Goal: Communication & Community: Answer question/provide support

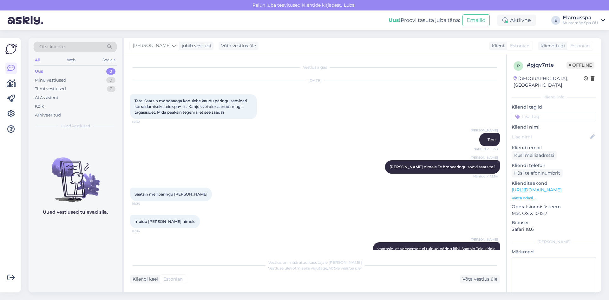
scroll to position [18, 0]
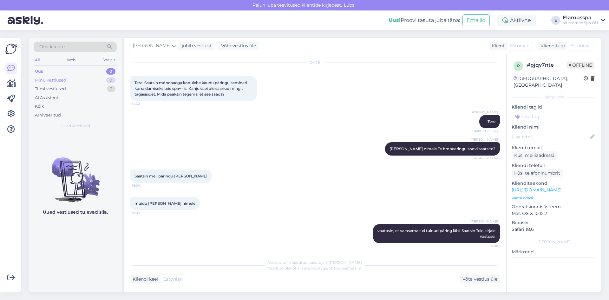
click at [77, 82] on div "Minu vestlused 0" at bounding box center [75, 80] width 83 height 9
click at [78, 89] on div "Tiimi vestlused 2" at bounding box center [75, 88] width 83 height 9
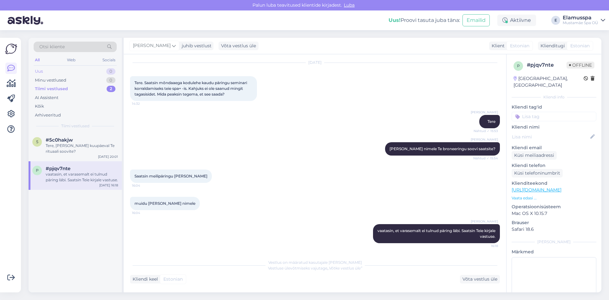
click at [71, 72] on div "Uus 0" at bounding box center [75, 71] width 83 height 9
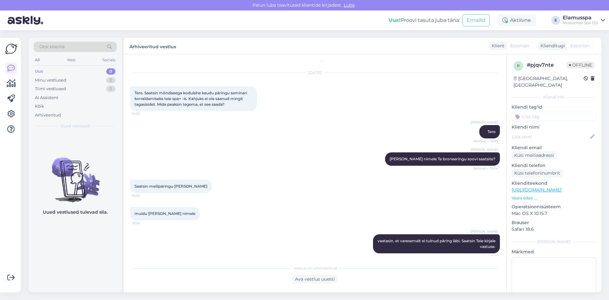
scroll to position [12, 0]
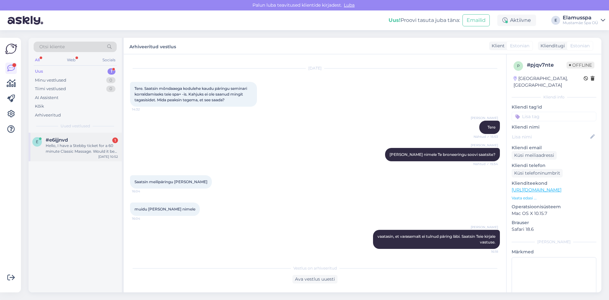
click at [78, 154] on div "Hello, I have a Stebby ticket for a 60 minute Classic Massage. Would it be poss…" at bounding box center [82, 148] width 72 height 11
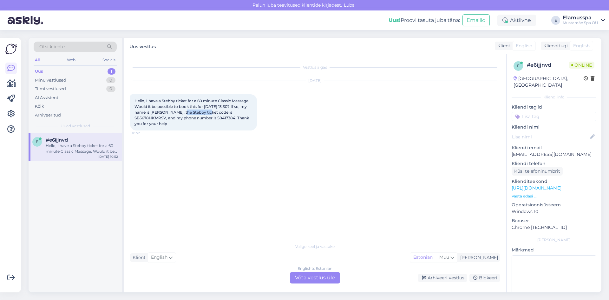
drag, startPoint x: 184, startPoint y: 110, endPoint x: 210, endPoint y: 114, distance: 26.2
click at [210, 114] on span "Hello, I have a Stebby ticket for a 60 minute Classic Massage. Would it be poss…" at bounding box center [193, 112] width 116 height 28
copy span "[PERSON_NAME]"
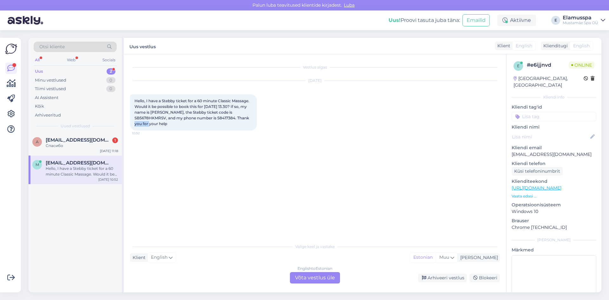
drag, startPoint x: 233, startPoint y: 117, endPoint x: 250, endPoint y: 116, distance: 17.5
click at [250, 116] on span "Hello, I have a Stebby ticket for a 60 minute Classic Massage. Would it be poss…" at bounding box center [193, 112] width 116 height 28
copy span "58417384"
click at [319, 273] on div "English to Estonian Võta vestlus üle" at bounding box center [315, 277] width 50 height 11
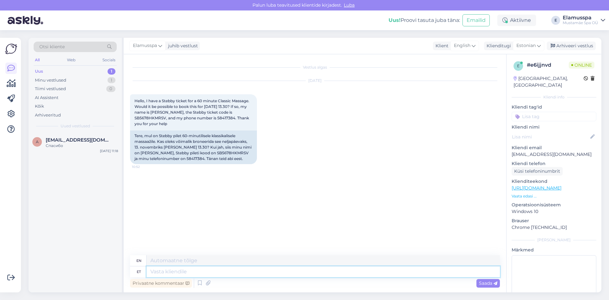
click at [185, 271] on textarea at bounding box center [323, 271] width 353 height 11
type textarea "Tere"
type textarea "Hello"
type textarea "Tere!"
type textarea "Hello!"
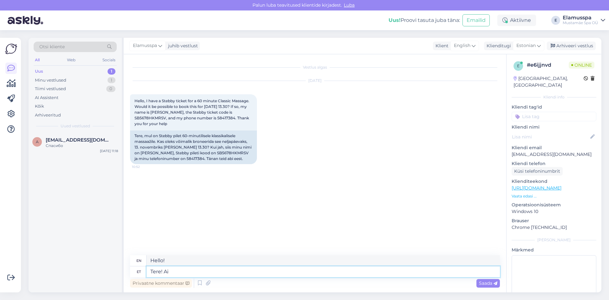
type textarea "Tere! Ait"
type textarea "Hello! Barn"
type textarea "Tere! [GEOGRAPHIC_DATA]"
type textarea "Hello! Thank you"
type textarea "Tere! Aitäh sel"
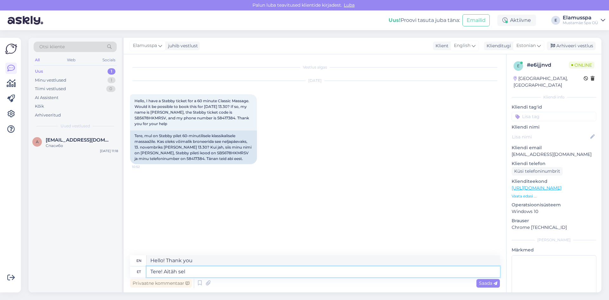
type textarea "Hello! Thanks mate"
type textarea "Tere! [GEOGRAPHIC_DATA]"
type textarea "Hello! Thank you"
type textarea "Tere! Aitäh teie"
type textarea "Hello! Thank you."
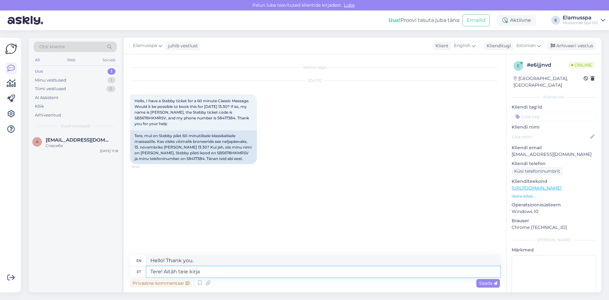
type textarea "Tere! Aitäh teie kirja"
type textarea "Hello! Thank you for your letter."
type textarea "Tere! Aitäh teie kirja eest!"
type textarea "Hello! Thank you for your letter!"
type textarea "Tere! Aitäh teie kirja eest! Br"
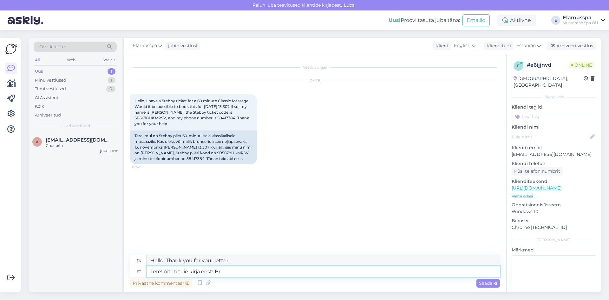
type textarea "Hello! Thank you for your letter! B"
type textarea "Tere! Aitäh teie kirja eest! Broneerisime"
type textarea "Hello! Thank you for your letter! We booked"
type textarea "Tere! Aitäh teie kirja eest! Broneerisime teid"
type textarea "Hello! Thank you for your letter! We have booked you."
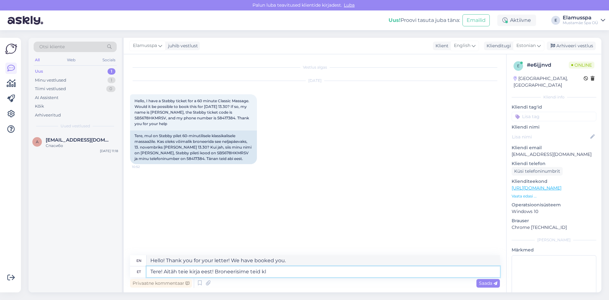
type textarea "Tere! Aitäh teie kirja eest! Broneerisime teid kla"
type textarea "Hello! Thank you for your letter! We booked you at"
type textarea "Tere! Aitäh teie kirja eest! Broneerisime teid klassika"
type textarea "Hello! Thank you for your letter! We booked you a classic"
drag, startPoint x: 183, startPoint y: 135, endPoint x: 156, endPoint y: 141, distance: 27.7
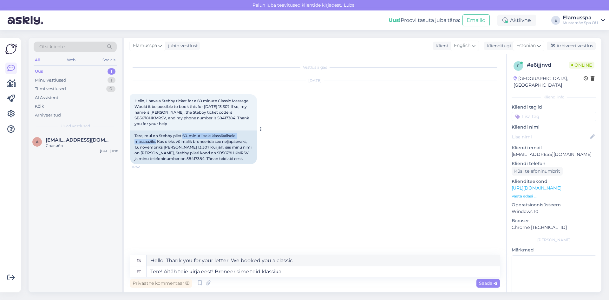
click at [156, 141] on div "Tere, mul on Stebby pilet 60-minutilisele klassikalisele massaažile. Kas oleks …" at bounding box center [193, 147] width 127 height 34
copy div "60-minutilisele klassikalisele massaažile."
click at [288, 267] on textarea "Tere! Aitäh teie kirja eest! Broneerisime teid klassika" at bounding box center [323, 271] width 353 height 11
type textarea "Tere! Aitäh teie kirja eest! Broneerisime teid"
type textarea "Hello! Thank you for your letter! We have booked you."
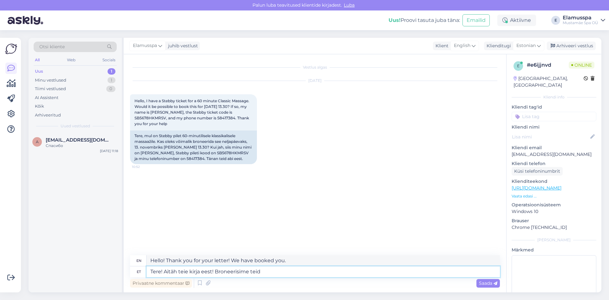
paste textarea "60-minutilisele klassikalisele massaažile."
type textarea "Tere! Aitäh teie kirja eest! Broneerisime teid 60-minutilisele klassikalisele m…"
type textarea "Hello! Thank you for your letter! We have booked you for a 60-minute classic ma…"
type textarea "Tere! Aitäh teie kirja eest! Broneerisime teid 60-minutilisele klassikalisele m…"
type textarea "Hello! Thank you for your letter! We have booked you for a 60-minute classic ma…"
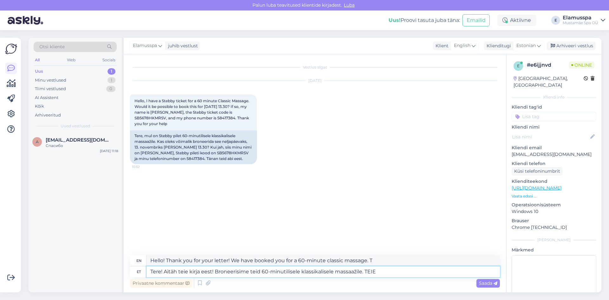
type textarea "Tere! Aitäh teie kirja eest! Broneerisime teid 60-minutilisele klassikalisele m…"
type textarea "Hello! Thank you for your letter! We have booked you for a 60-minute classic ma…"
type textarea "Tere! Aitäh teie kirja eest! Broneerisime teid 60-minutilisele klassikalisele m…"
type textarea "Hello! Thank you for your letter! We have booked you for a 60-minute classic ma…"
type textarea "Tere! Aitäh teie kirja eest! Broneerisime teid 60-minutilisele klassikalisele m…"
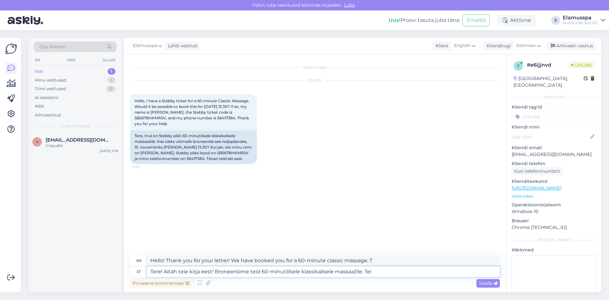
type textarea "Hello! Thank you for your letter! We have booked you for a 60-minute classic ma…"
type textarea "Tere! Aitäh teie kirja eest! Broneerisime teid 60-minutilisele klassikalisele m…"
type textarea "Hello! Thank you for your letter! We have booked you for a 60-minute classic ma…"
type textarea "Tere! Aitäh teie kirja eest! Broneerisime teid 60-minutilisele klassikalisele m…"
type textarea "Hello! Thank you for your letter! We have booked you for a 60-minute classic ma…"
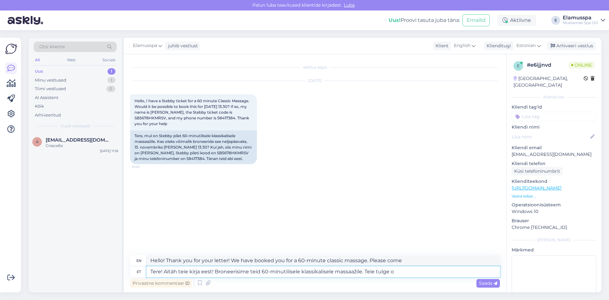
type textarea "Tere! Aitäh teie kirja eest! Broneerisime teid 60-minutilisele klassikalisele m…"
type textarea "Hello! Thank you for your letter! We have booked you for a 60-minute classic ma…"
type textarea "Tere! Aitäh teie kirja eest! Broneerisime teid 60-minutilisele klassikalisele m…"
type textarea "Hello! Thank you for your letter! We have booked you for a 60-minute classic ma…"
type textarea "Tere! Aitäh teie kirja eest! Broneerisime teid 60-minutilisele klassikalisele m…"
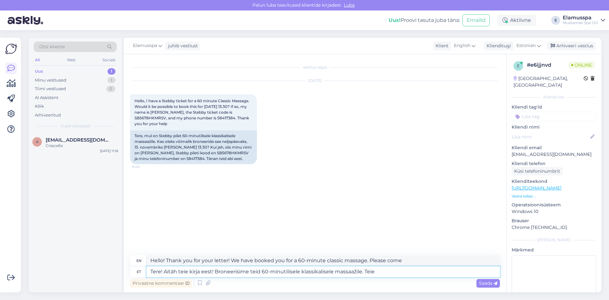
type textarea "Hello! Thank you for your letter! We have booked you for a 60-minute classic ma…"
type textarea "Tere! Aitäh teie kirja eest! Broneerisime teid 60-minutilisele klassikalisele m…"
type textarea "Hello! Thank you for your letter! We have booked you for a 60-minute classic ma…"
type textarea "Tere! Aitäh teie kirja eest! Broneerisime teid 60-minutilisele klassikalisele m…"
type textarea "Hello! Thank you for your letter! We have booked you for a 60-minute classic ma…"
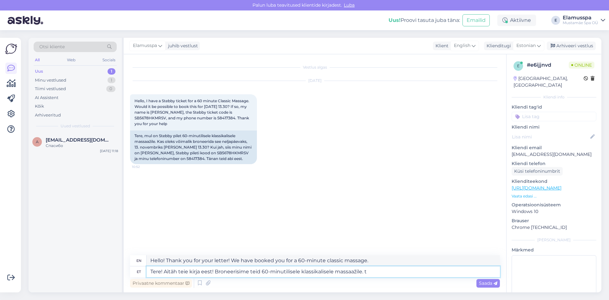
type textarea "Tere! Aitäh teie kirja eest! Broneerisime teid 60-minutilisele klassikalisele m…"
type textarea "Hello! Thank you for your letter! We have booked you for a 60-minute classic ma…"
type textarea "Tere! Aitäh teie kirja eest! Broneerisime teid 60-minutilisele klassikalisele m…"
type textarea "Hello! Thank you for your letter! We have booked you for a 60-minute classic ma…"
type textarea "Tere! Aitäh teie kirja eest! Broneerisime teid 60-minutilisele klassikalisele m…"
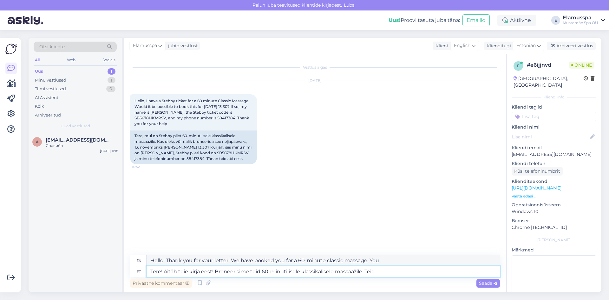
type textarea "Hello! Thank you for your letter! We have booked you for a 60-minute classic ma…"
type textarea "Tere! Aitäh teie kirja eest! Broneerisime teid 60-minutilisele klassikalisele m…"
type textarea "Hello! Thank you for your letter! We have booked you for a 60-minute classic ma…"
type textarea "Tere! Aitäh teie kirja eest! Broneerisime teid 60-minutilisele klassikalisele m…"
type textarea "Hello! Thank you for your letter! We have booked you for a 60-minute classic ma…"
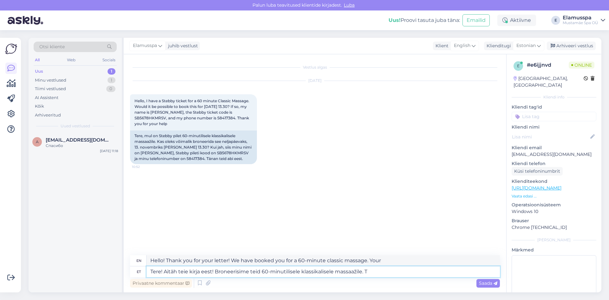
type textarea "Tere! Aitäh teie kirja eest! Broneerisime teid 60-minutilisele klassikalisele m…"
type textarea "Hello! Thank you for your letter! We have booked you for a 60-minute classic ma…"
type textarea "Tere! Aitäh teie kirja eest! Broneerisime teid 60-minutilisele klassikalisele m…"
type textarea "Hello! Thank you for your letter! We have booked you for a 60-minute classic ma…"
type textarea "Tere! Aitäh teie kirja eest! Broneerisime teid 60-minutilisele klassikalisele m…"
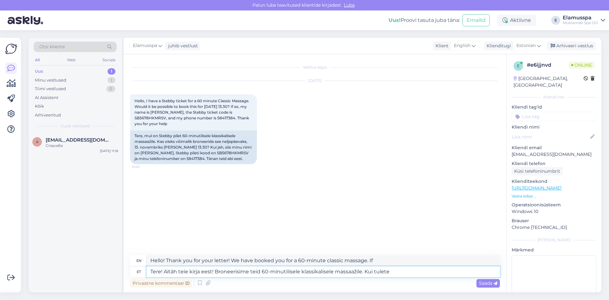
type textarea "Hello! Thank you for your letter! We have booked you for a 60-minute classic ma…"
type textarea "Tere! Aitäh teie kirja eest! Broneerisime teid 60-minutilisele klassikalisele m…"
type textarea "Hello! Thank you for your letter! We have booked you for a 60-minute classic ma…"
type textarea "Tere! Aitäh teie kirja eest! Broneerisime teid 60-minutilisele klassikalisele m…"
type textarea "Hello! Thank you for your letter! We have booked you for a 60-minute classic ma…"
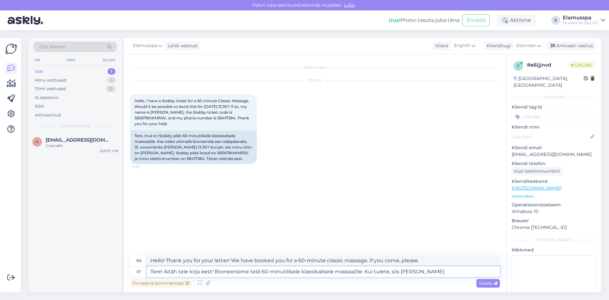
type textarea "Tere! Aitäh teie kirja eest! Broneerisime teid 60-minutilisele klassikalisele m…"
type textarea "Hello! Thank you for your letter! We have booked you for a 60-minute classic ma…"
type textarea "Tere! Aitäh teie kirja eest! Broneerisime teid 60-minutilisele klassikalisele m…"
type textarea "Hello! Thank you for your letter! We have booked you for a 60-minute classic ma…"
type textarea "Tere! Aitäh teie kirja eest! Broneerisime teid 60-minutilisele klassikalisele m…"
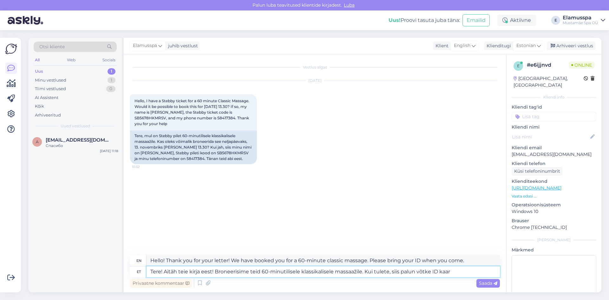
type textarea "Hello! Thank you for your letter! We have booked you for a 60-minute classic ma…"
type textarea "Tere! Aitäh teie kirja eest! Broneerisime teid 60-minutilisele klassikalisele m…"
type textarea "Hello! Thank you for your letter! We have booked you for a 60-minute classic ma…"
type textarea "Tere! Aitäh teie kirja eest! Broneerisime teid 60-minutilisele klassikalisele m…"
type textarea "Hello! Thank you for your letter! We have booked you for a 60-minute classic ma…"
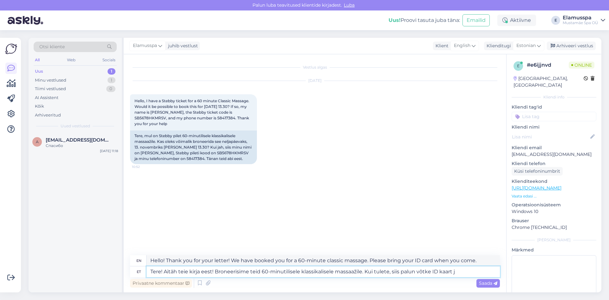
type textarea "Tere! Aitäh teie kirja eest! Broneerisime teid 60-minutilisele klassikalisele m…"
type textarea "Hello! Thank you for your letter! We have booked you for a 60-minute classic ma…"
type textarea "Tere! Aitäh teie kirja eest! Broneerisime teid 60-minutilisele klassikalisele m…"
type textarea "Hello! Thank you for your letter! We have booked you for a 60-minute classic ma…"
type textarea "Tere! Aitäh teie kirja eest! Broneerisime teid 60-minutilisele klassikalisele m…"
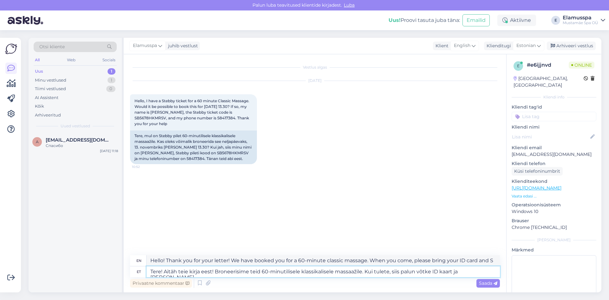
type textarea "Hello! Thank you for your letter! We have booked you for a 60-minute classic ma…"
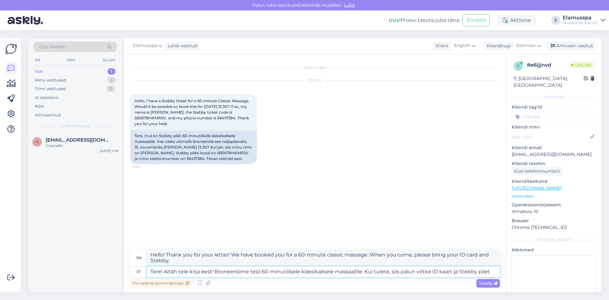
type textarea "Tere! Aitäh teie kirja eest! Broneerisime teid 60-minutilisele klassikalisele m…"
type textarea "Hello! Thank you for your letter! We have booked you for a 60-minute classic ma…"
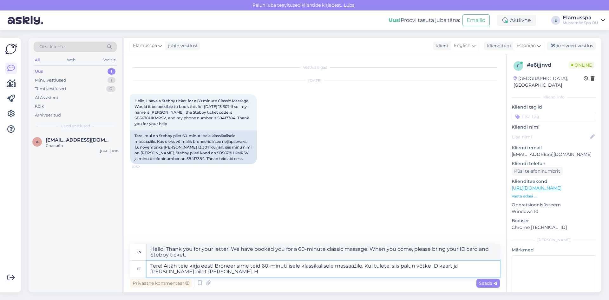
type textarea "Tere! Aitäh teie kirja eest! Broneerisime teid 60-minutilisele klassikalisele m…"
type textarea "Hello! Thank you for your letter! We have booked you for a 60-minute classic ma…"
type textarea "Tere! Aitäh teie kirja eest! Broneerisime teid 60-minutilisele klassikalisele m…"
type textarea "Hello! Thank you for your letter! We have booked you for a 60-minute classic ma…"
type textarea "Tere! Aitäh teie kirja eest! Broneerisime teid 60-minutilisele klassikalisele m…"
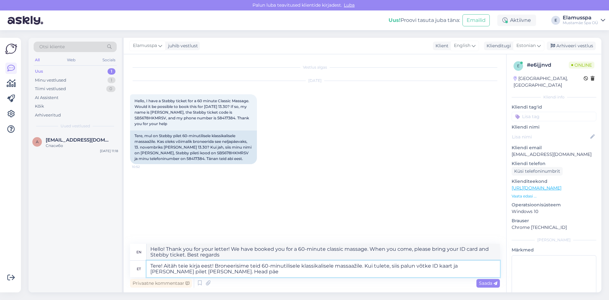
type textarea "Hello! Thank you for your letter! We have booked you for a 60-minute classic ma…"
type textarea "Tere! Aitäh teie kirja eest! Broneerisime teid 60-minutilisele klassikalisele m…"
type textarea "Hello! Thank you for your letter! We have booked you for a 60-minute classic ma…"
type textarea "Tere! Aitäh teie kirja eest! Broneerisime teid 60-minutilisele klassikalisele m…"
type textarea "Hello! Thank you for your letter! We have booked you for a 60-minute classic ma…"
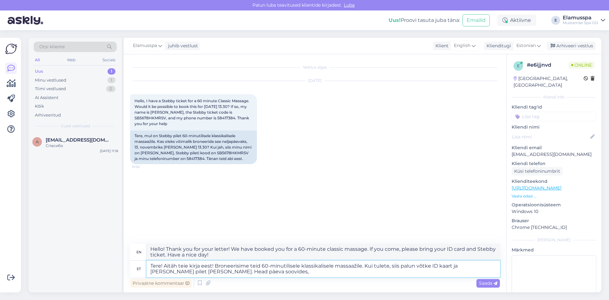
type textarea "Tere! Aitäh teie kirja eest! Broneerisime teid 60-minutilisele klassikalisele m…"
type textarea "Hello! Thank you for your letter! We have booked you for a 60-minute classic ma…"
type textarea "Tere! Aitäh teie kirja eest! Broneerisime teid 60-minutilisele klassikalisele m…"
type textarea "Hello! Thank you for your letter! We have booked you for a 60-minute classic ma…"
type textarea "Tere! Aitäh teie kirja eest! Broneerisime teid 60-minutilisele klassikalisele m…"
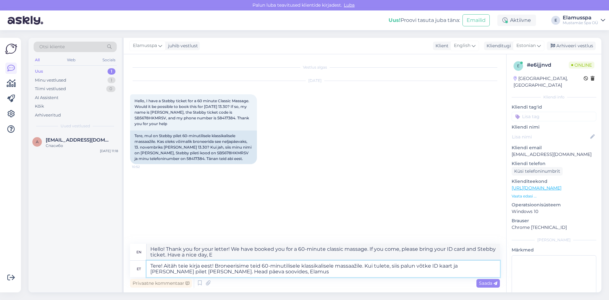
type textarea "Hello! Thank you for your letter! We have booked you for a 60-minute classic ma…"
type textarea "Tere! Aitäh teie kirja eest! Broneerisime teid 60-minutilisele klassikalisele m…"
type textarea "Hello! Thank you for your letter! We have booked you for a 60-minute classic ma…"
type textarea "Tere! Aitäh teie kirja eest! Broneerisime teid 60-minutilisele klassikalisele m…"
type textarea "Hello! Thank you for your letter! We have booked you for a 60-minute classic ma…"
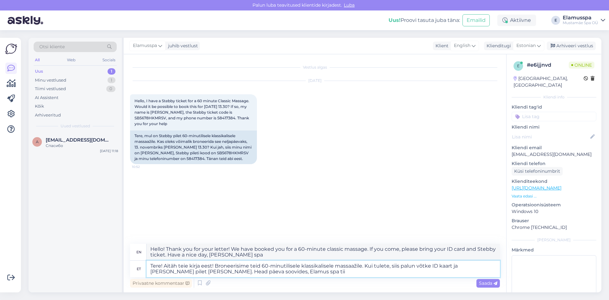
type textarea "Tere! Aitäh teie kirja eest! Broneerisime teid 60-minutilisele klassikalisele m…"
type textarea "Hello! Thank you for your letter! We have booked you for a 60-minute classic ma…"
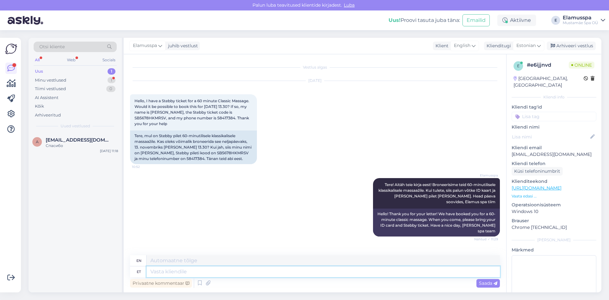
scroll to position [26, 0]
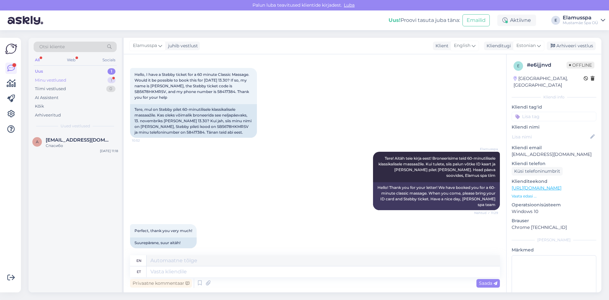
click at [103, 77] on div "Minu vestlused 1" at bounding box center [75, 80] width 83 height 9
click at [77, 154] on div "m [EMAIL_ADDRESS][DOMAIN_NAME] 1 Perfect, thank you very much! [DATE] 11:31" at bounding box center [75, 144] width 93 height 23
click at [568, 47] on div "Arhiveeri vestlus" at bounding box center [571, 46] width 49 height 9
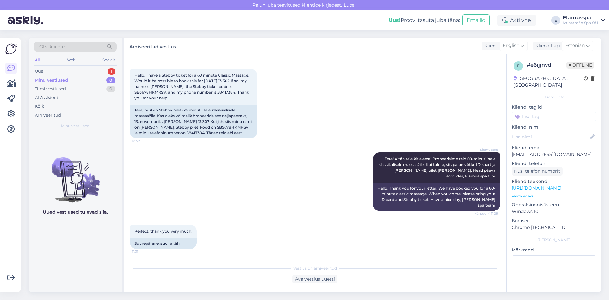
scroll to position [20, 0]
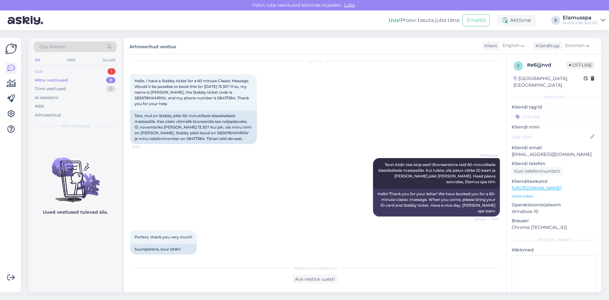
click at [64, 72] on div "Uus 1" at bounding box center [75, 71] width 83 height 9
